Goal: Book appointment/travel/reservation

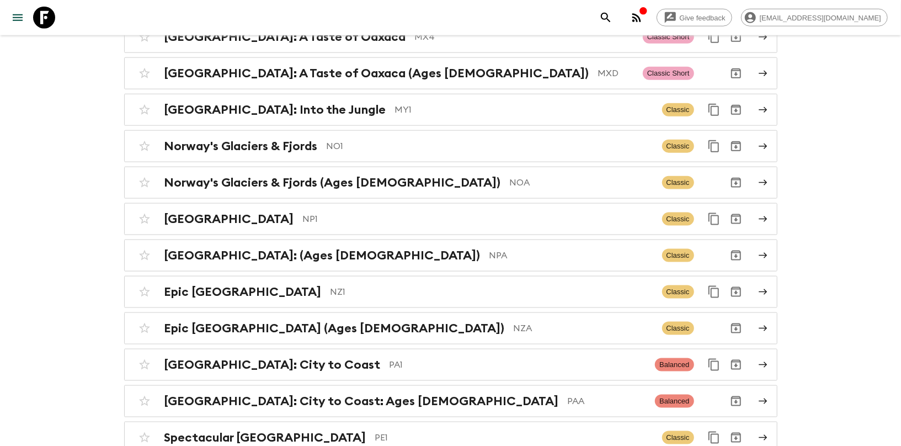
scroll to position [3489, 0]
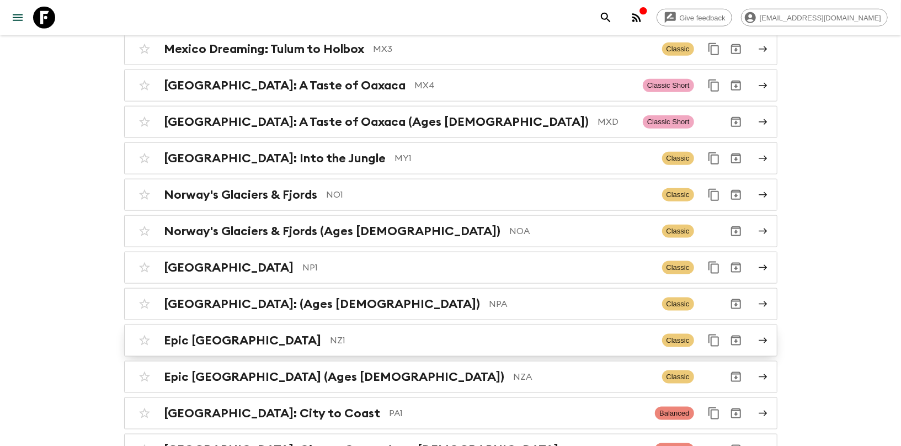
click at [764, 335] on icon at bounding box center [763, 340] width 10 height 10
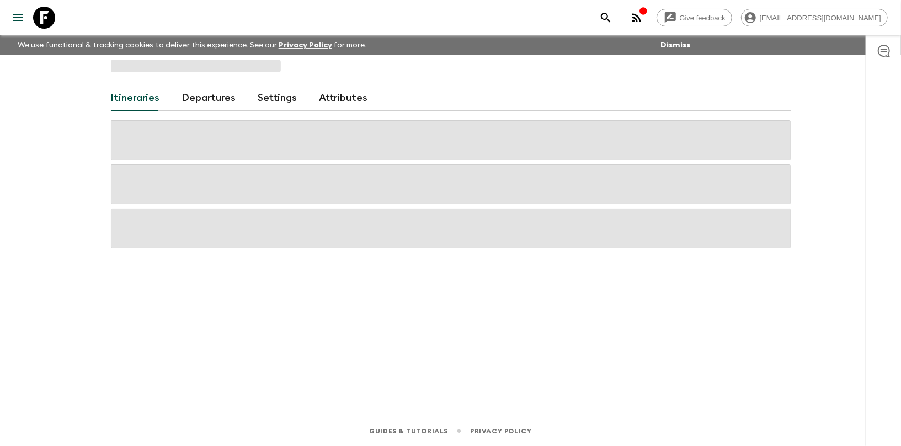
click at [211, 101] on link "Departures" at bounding box center [209, 98] width 54 height 26
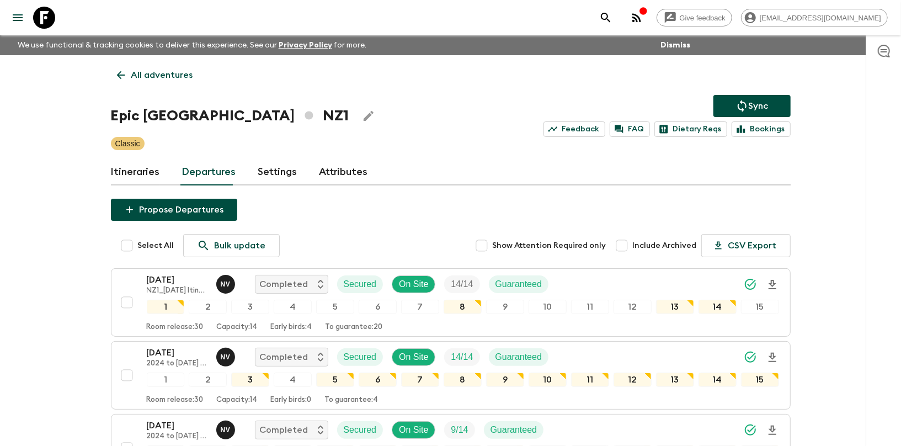
click at [139, 74] on p "All adventures" at bounding box center [162, 74] width 62 height 13
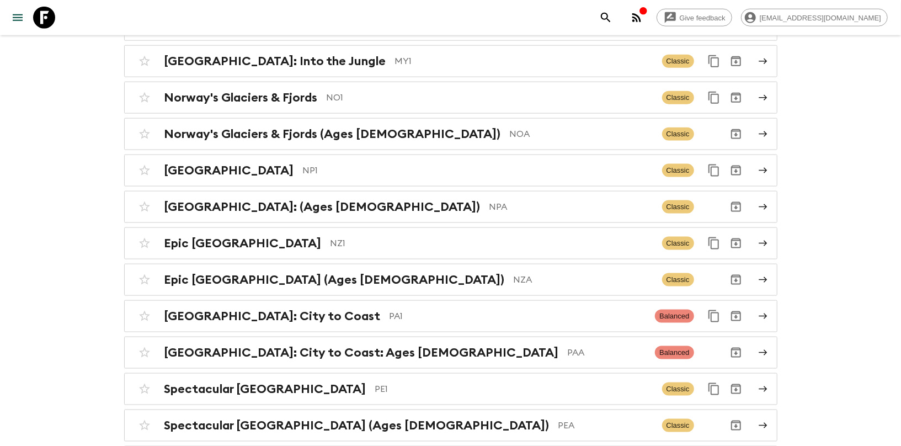
scroll to position [3574, 0]
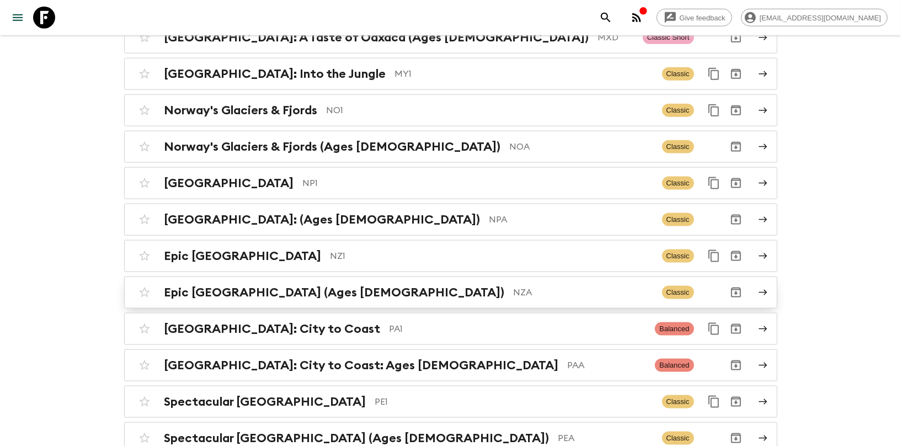
click at [756, 276] on link "Epic New Zealand (Ages [DEMOGRAPHIC_DATA]) NZA Classic" at bounding box center [450, 292] width 653 height 32
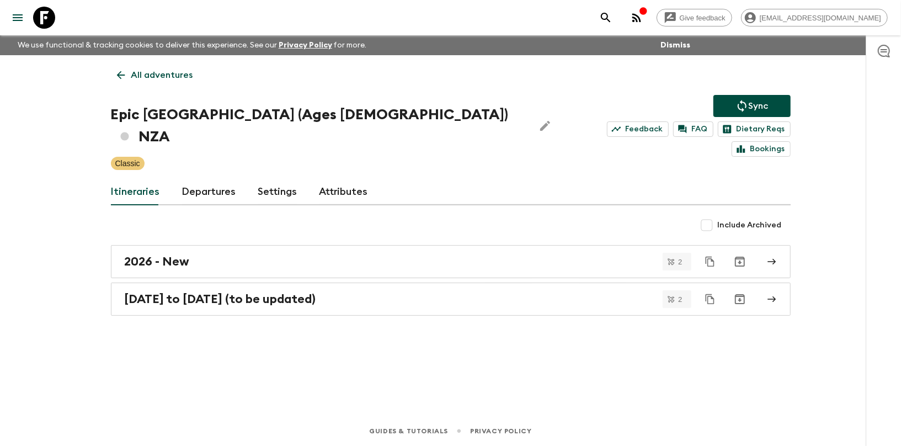
click at [224, 179] on link "Departures" at bounding box center [209, 192] width 54 height 26
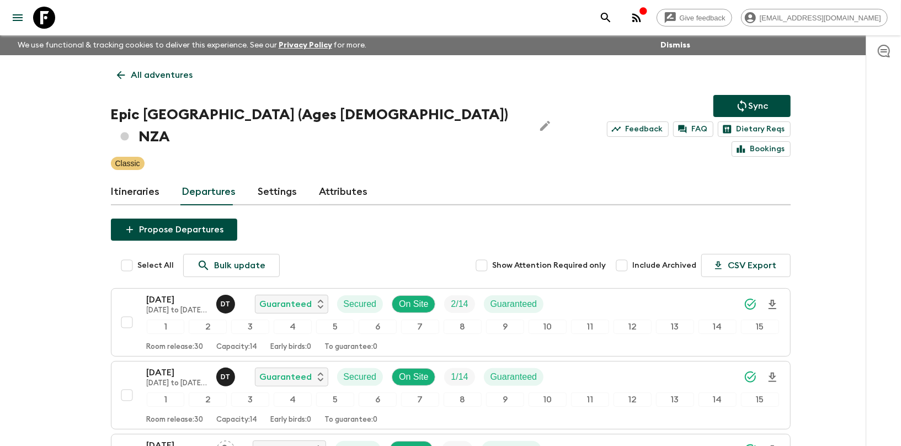
click at [125, 77] on icon at bounding box center [121, 75] width 12 height 12
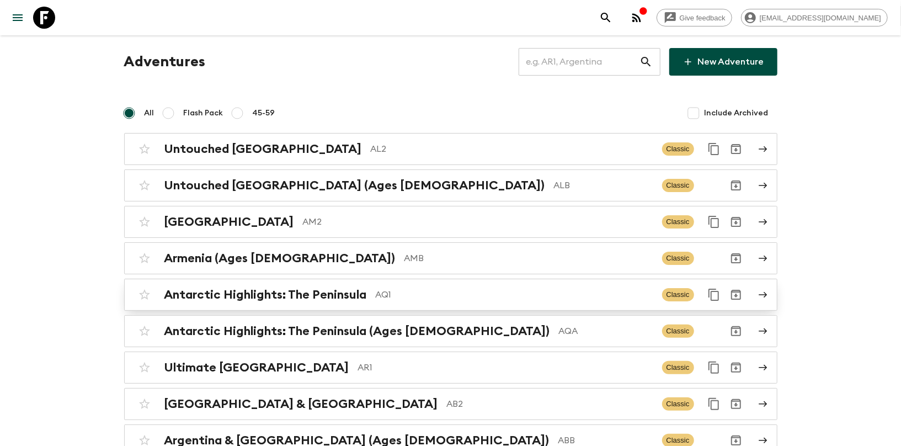
scroll to position [305, 0]
